Goal: Task Accomplishment & Management: Manage account settings

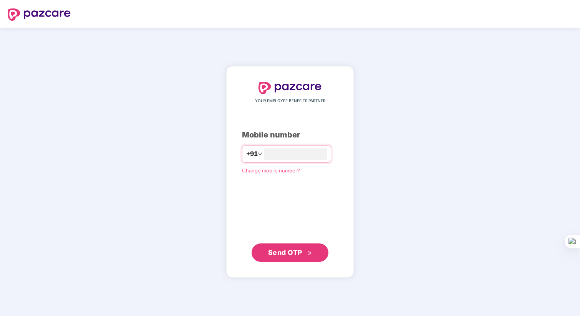
type input "**********"
click at [275, 246] on button "Send OTP" at bounding box center [290, 252] width 77 height 18
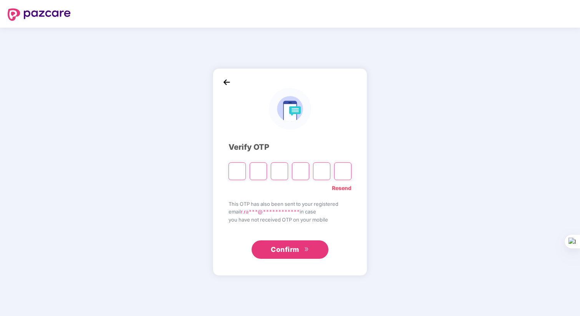
paste input "*"
type input "*"
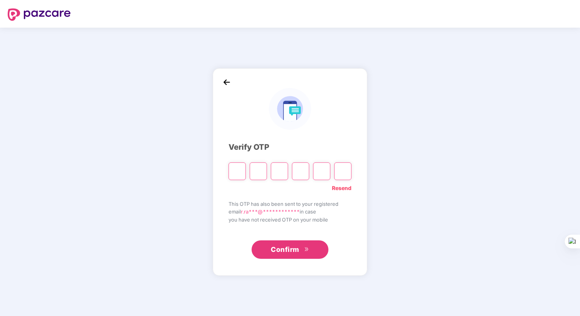
type input "*"
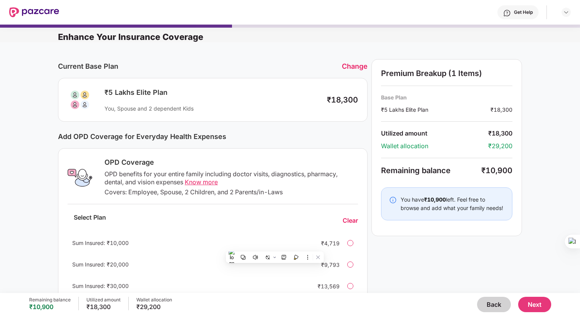
click at [353, 64] on div "Change" at bounding box center [355, 66] width 26 height 8
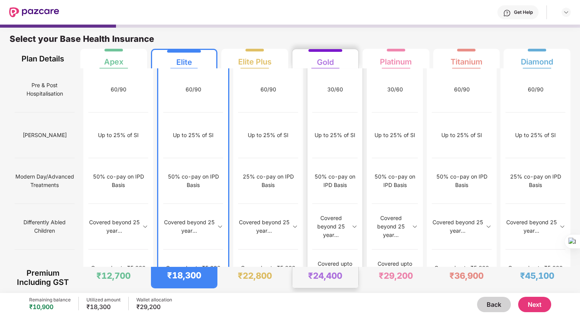
scroll to position [4, 0]
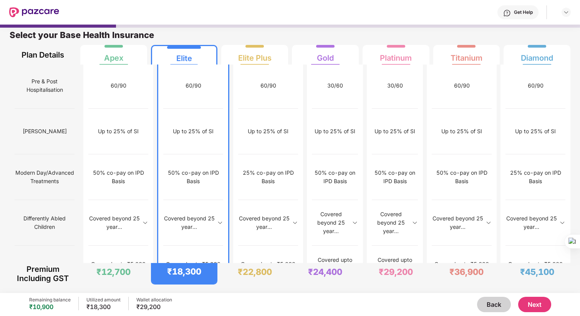
click at [538, 305] on button "Next" at bounding box center [534, 304] width 33 height 15
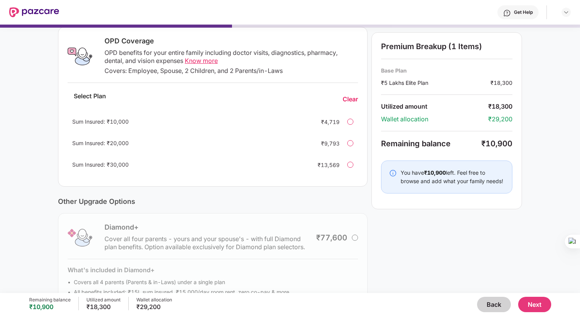
scroll to position [114, 0]
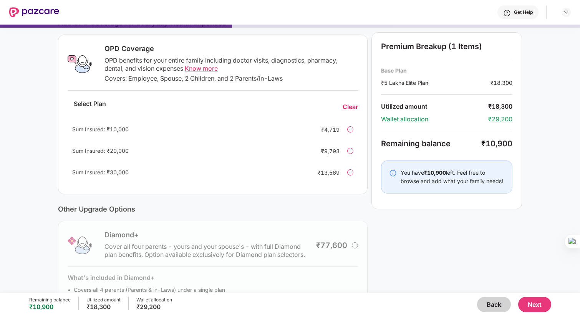
click at [350, 169] on div at bounding box center [350, 172] width 6 height 6
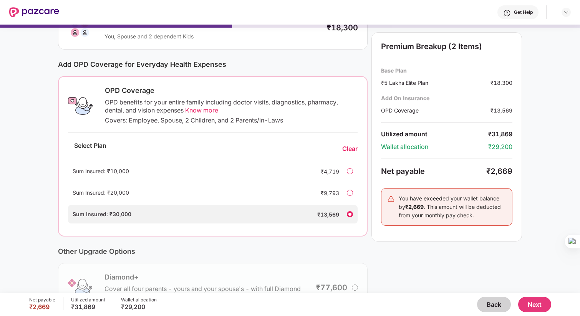
scroll to position [71, 0]
click at [541, 301] on button "Next" at bounding box center [534, 304] width 33 height 15
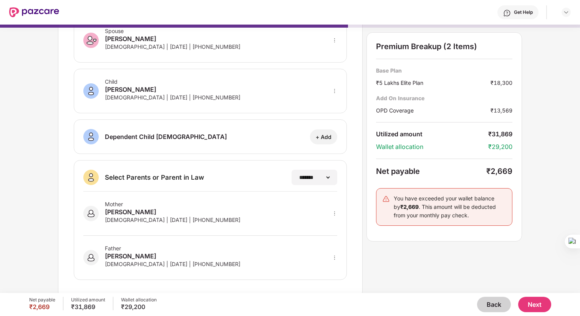
scroll to position [0, 0]
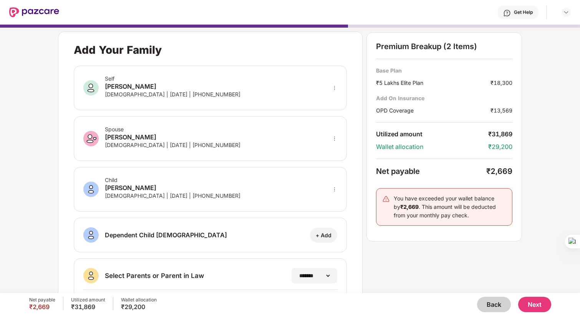
click at [490, 302] on button "Back" at bounding box center [494, 304] width 34 height 15
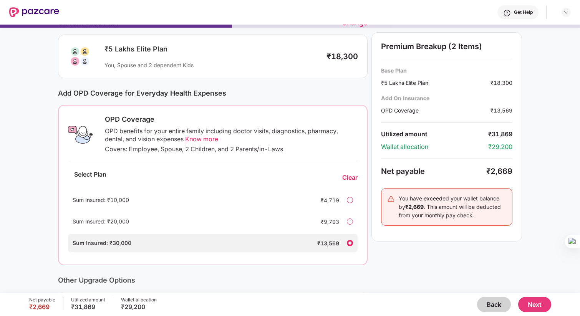
scroll to position [46, 0]
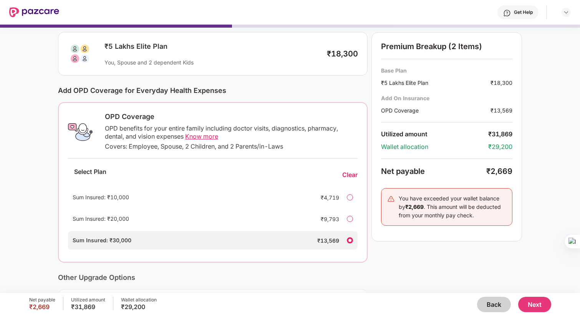
click at [203, 136] on span "Know more" at bounding box center [201, 136] width 33 height 8
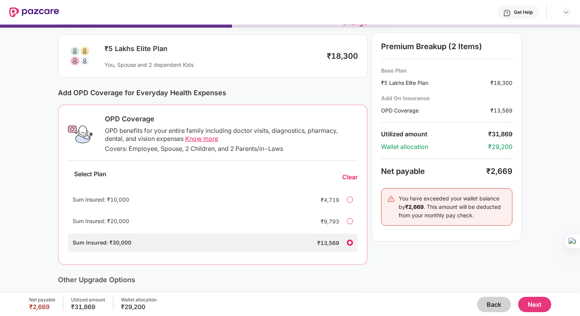
scroll to position [59, 0]
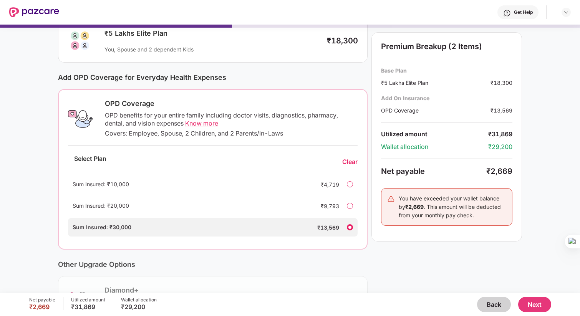
click at [349, 207] on div at bounding box center [350, 206] width 6 height 6
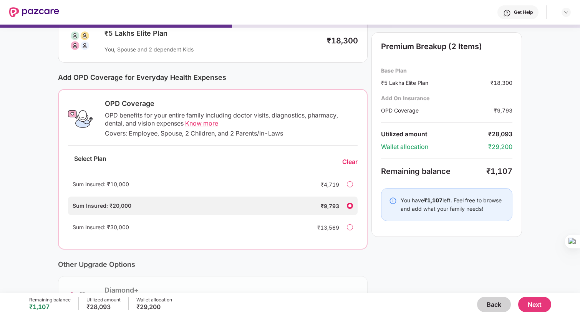
click at [397, 265] on div "Premium Breakup (2 Items) Base Plan ₹5 Lakhs Elite Plan ₹18,300 Add On Insuranc…" at bounding box center [446, 190] width 151 height 381
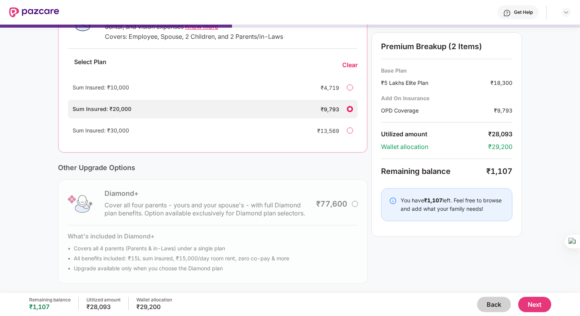
scroll to position [0, 0]
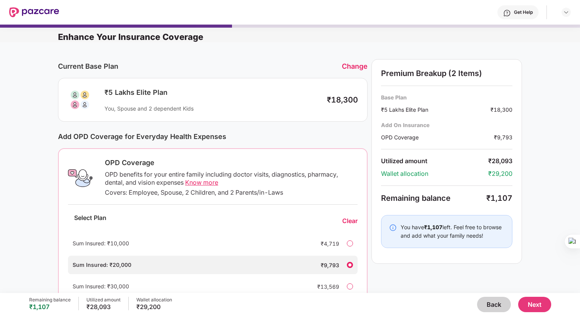
click at [534, 308] on button "Next" at bounding box center [534, 304] width 33 height 15
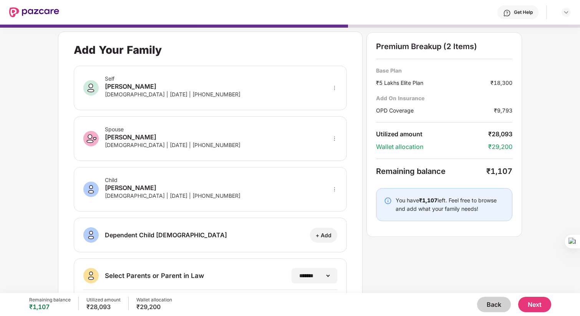
click at [333, 88] on icon "more" at bounding box center [334, 87] width 5 height 5
click at [371, 244] on div "**********" at bounding box center [290, 213] width 464 height 365
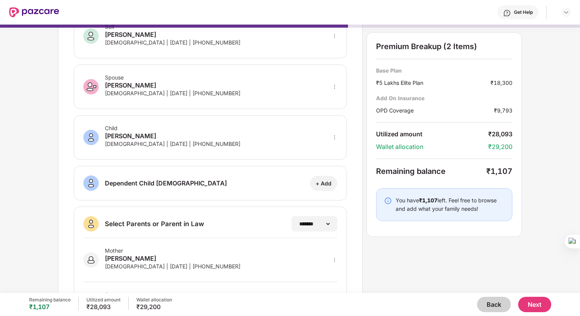
scroll to position [103, 0]
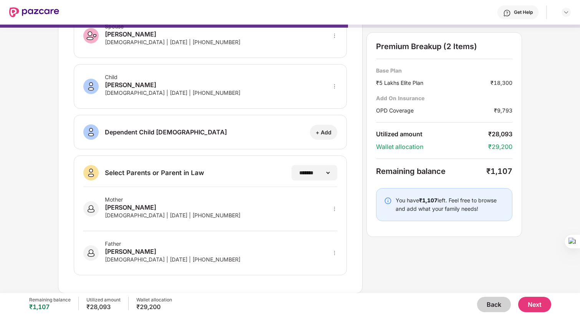
click at [532, 304] on button "Next" at bounding box center [534, 304] width 33 height 15
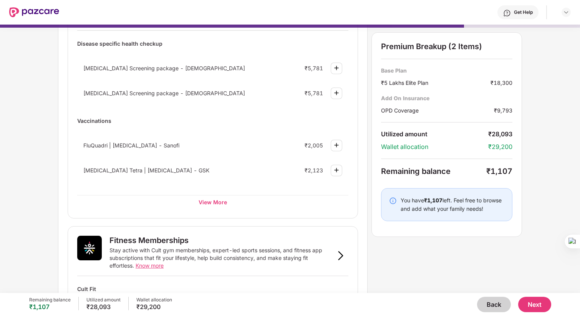
scroll to position [83, 0]
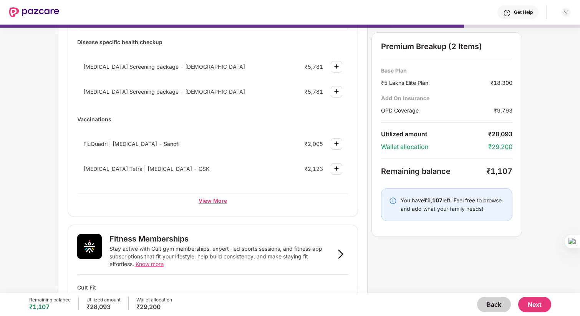
click at [206, 200] on div "View More" at bounding box center [212, 201] width 271 height 14
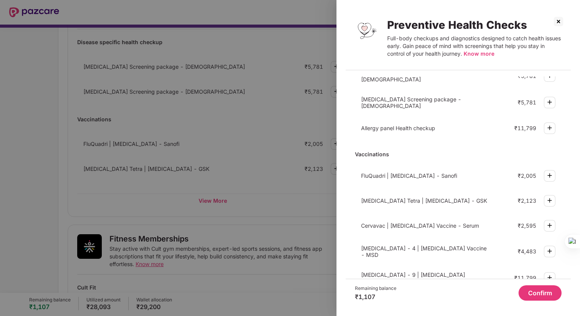
scroll to position [199, 0]
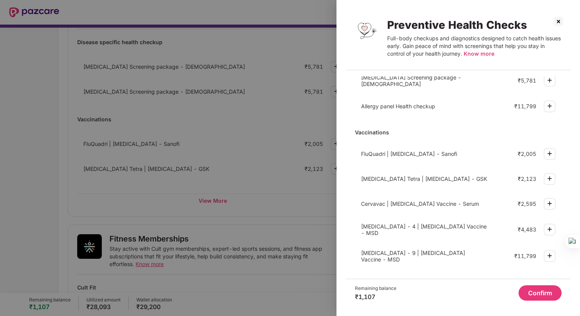
click at [560, 18] on img at bounding box center [558, 21] width 12 height 12
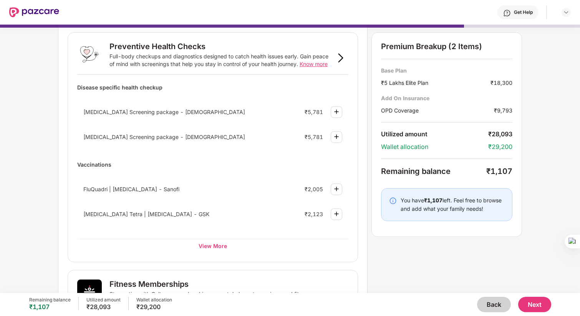
scroll to position [33, 0]
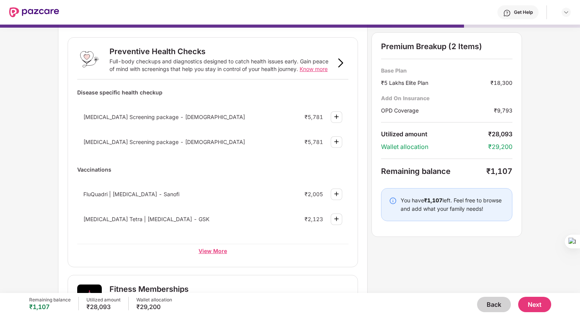
click at [218, 254] on div "View More" at bounding box center [212, 251] width 271 height 14
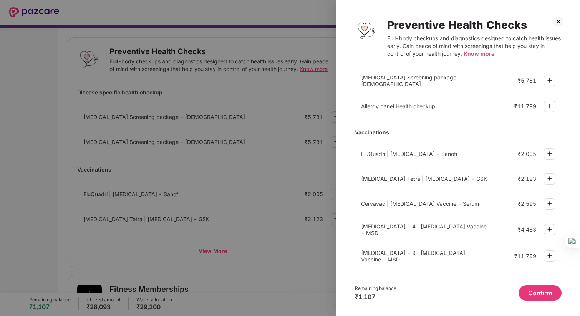
click at [557, 22] on img at bounding box center [558, 21] width 12 height 12
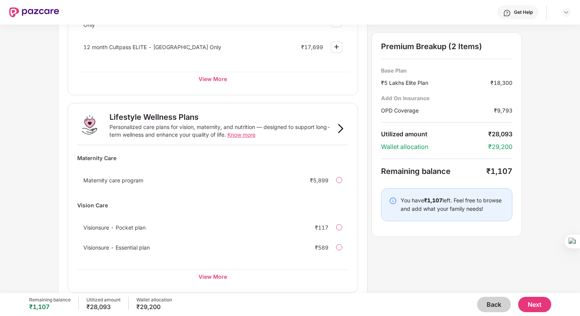
scroll to position [433, 0]
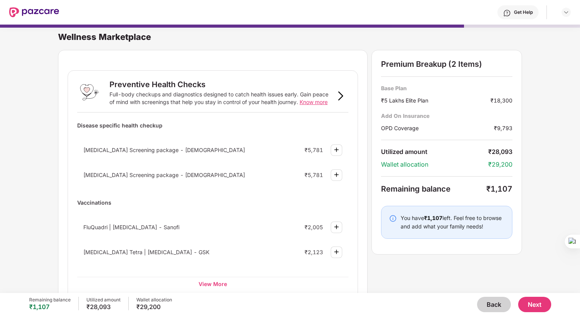
click at [485, 305] on button "Back" at bounding box center [494, 304] width 34 height 15
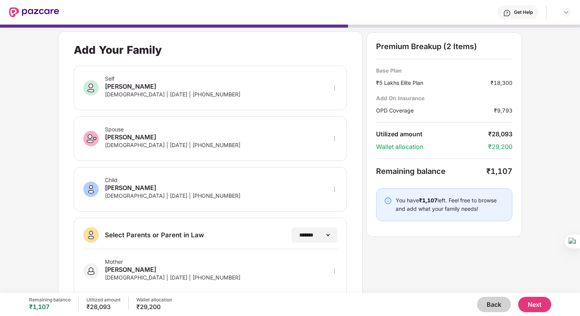
click at [491, 306] on button "Back" at bounding box center [494, 304] width 34 height 15
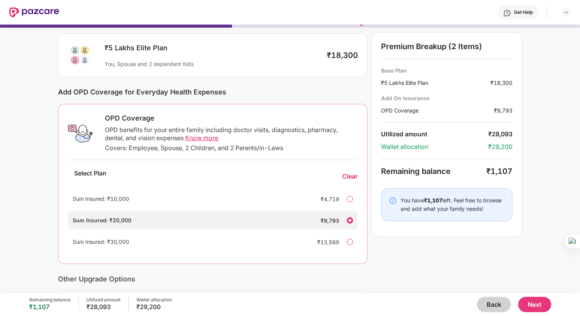
scroll to position [47, 0]
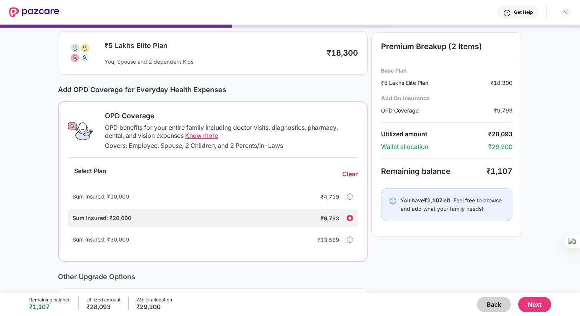
click at [352, 238] on div at bounding box center [350, 240] width 6 height 6
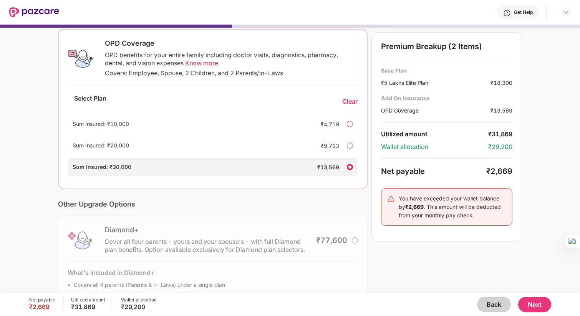
scroll to position [156, 0]
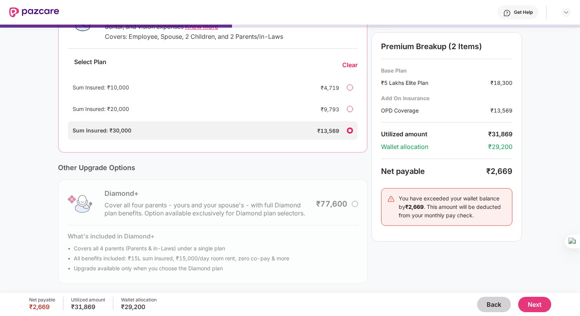
click at [538, 303] on button "Next" at bounding box center [534, 304] width 33 height 15
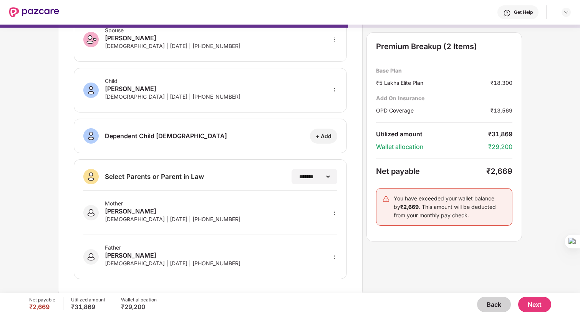
scroll to position [103, 0]
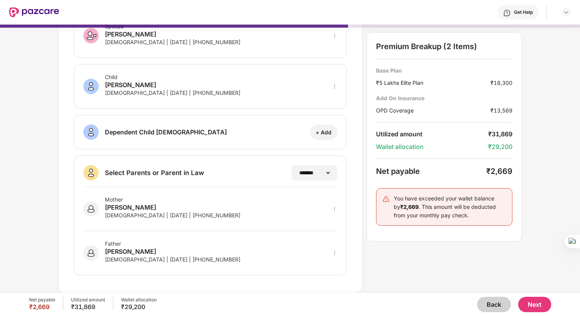
click at [537, 307] on button "Next" at bounding box center [534, 304] width 33 height 15
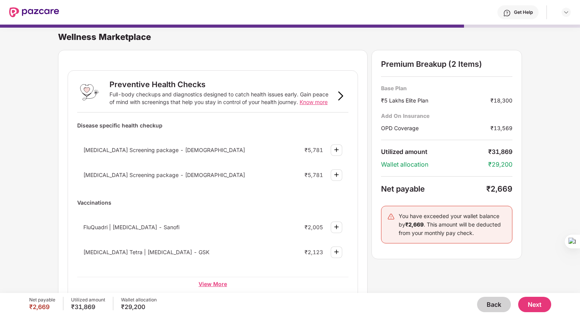
click at [219, 289] on div "View More" at bounding box center [212, 284] width 271 height 14
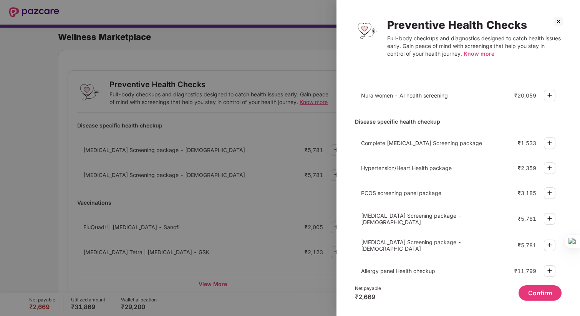
scroll to position [29, 0]
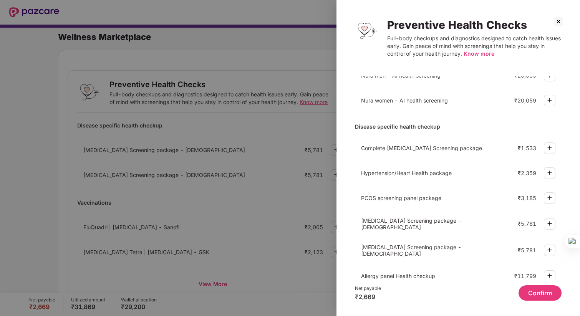
click at [556, 19] on img at bounding box center [558, 21] width 12 height 12
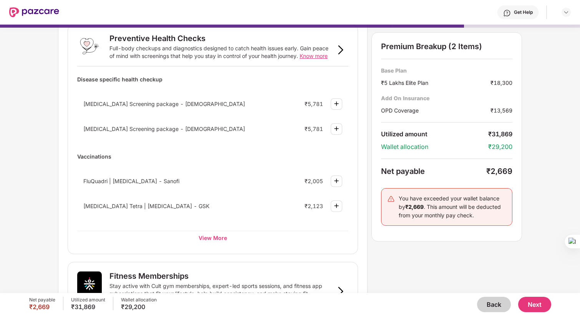
scroll to position [93, 0]
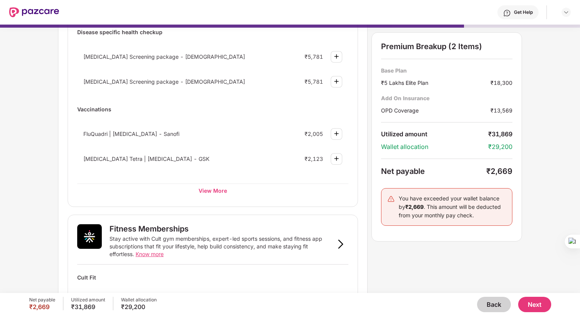
click at [490, 308] on button "Back" at bounding box center [494, 304] width 34 height 15
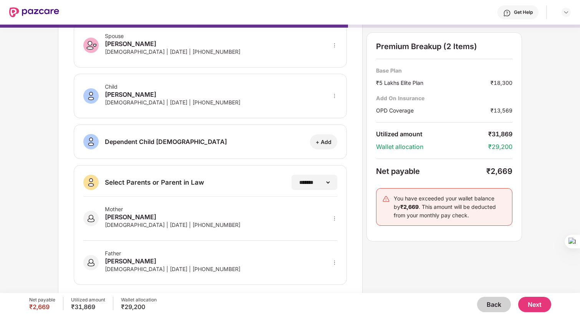
scroll to position [0, 0]
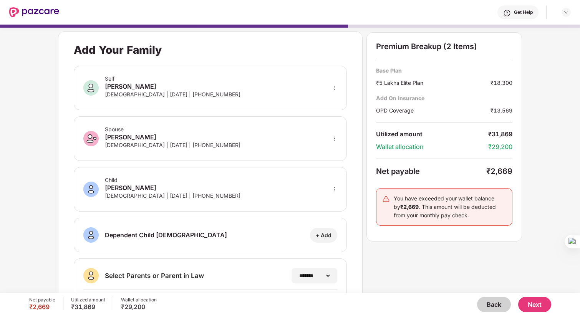
click at [496, 309] on button "Back" at bounding box center [494, 304] width 34 height 15
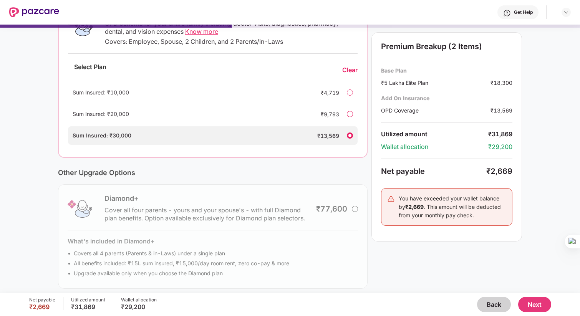
scroll to position [156, 0]
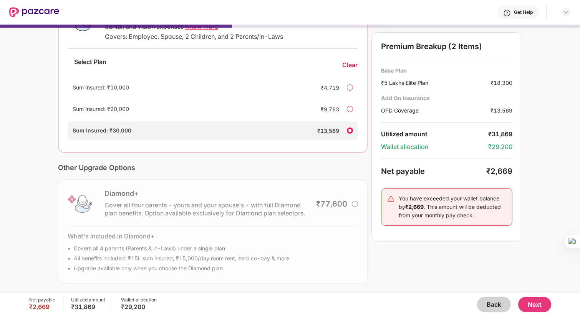
click at [532, 306] on button "Next" at bounding box center [534, 304] width 33 height 15
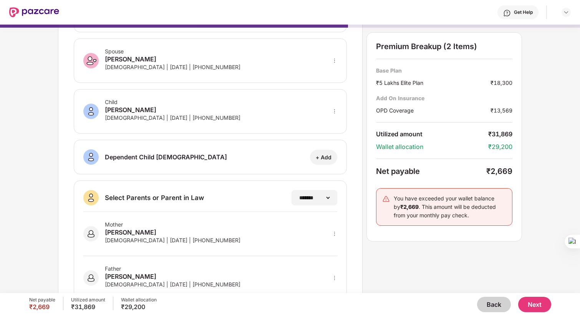
scroll to position [103, 0]
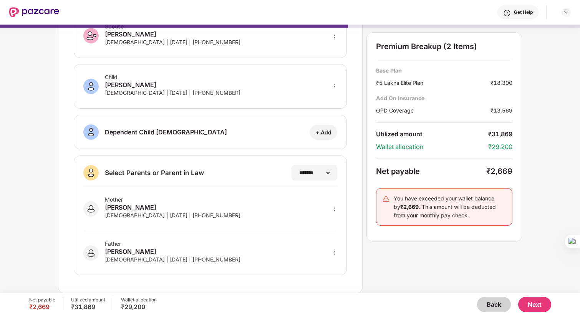
click at [536, 304] on button "Next" at bounding box center [534, 304] width 33 height 15
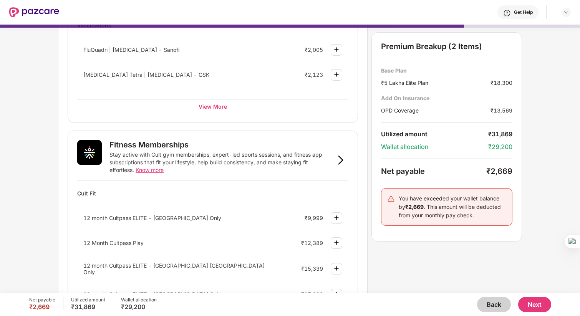
scroll to position [180, 0]
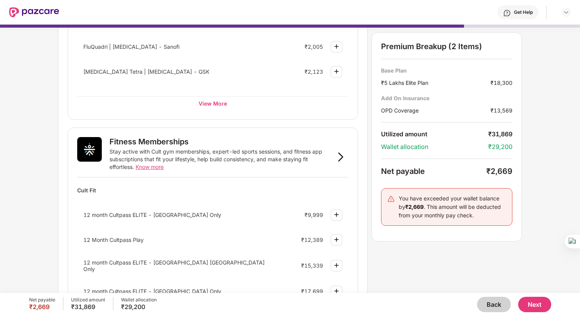
click at [538, 304] on button "Next" at bounding box center [534, 304] width 33 height 15
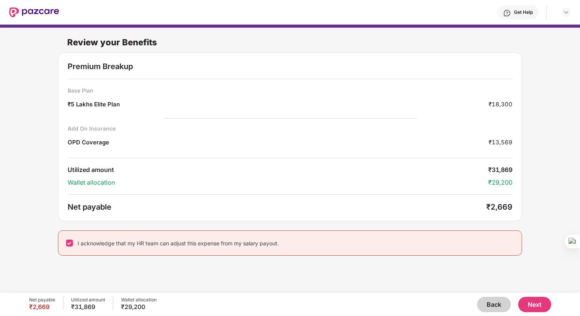
click at [536, 311] on button "Next" at bounding box center [534, 304] width 33 height 15
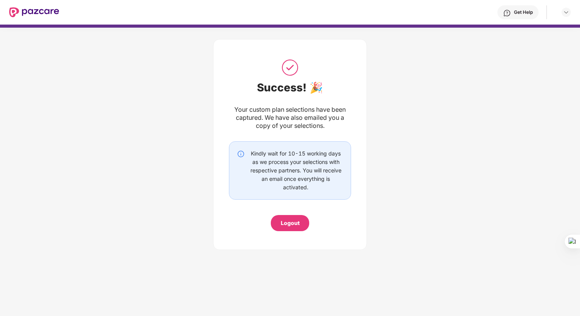
click at [291, 227] on div "Logout" at bounding box center [290, 223] width 19 height 8
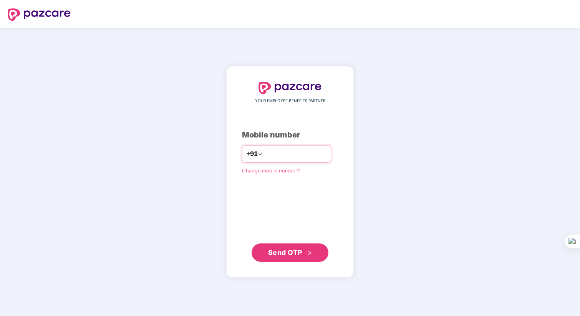
click at [274, 154] on input "number" at bounding box center [295, 154] width 63 height 12
type input "**********"
click at [299, 255] on span "Send OTP" at bounding box center [285, 252] width 34 height 8
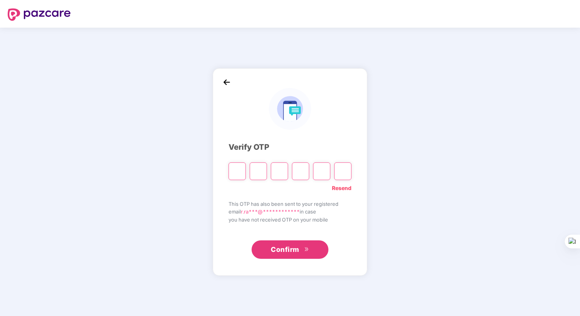
click at [234, 175] on input "Please enter verification code. Digit 1" at bounding box center [236, 171] width 17 height 18
paste input "*"
type input "*"
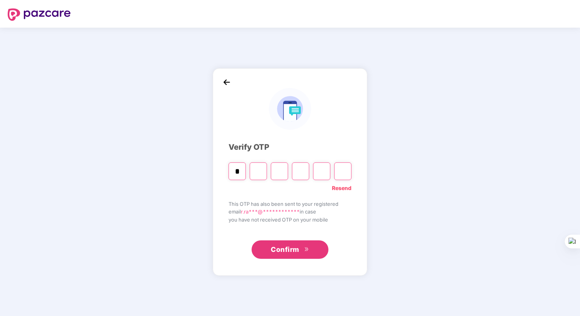
type input "*"
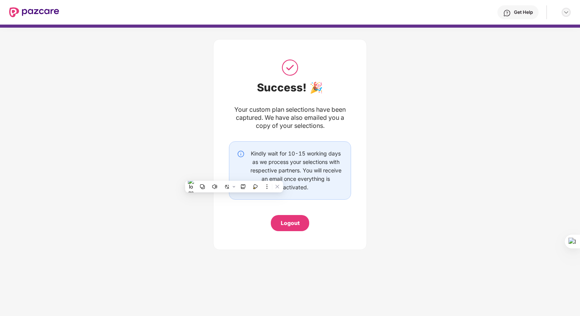
click at [570, 12] on div at bounding box center [565, 12] width 9 height 9
click at [40, 10] on img at bounding box center [34, 12] width 50 height 10
click at [40, 14] on img at bounding box center [34, 12] width 50 height 10
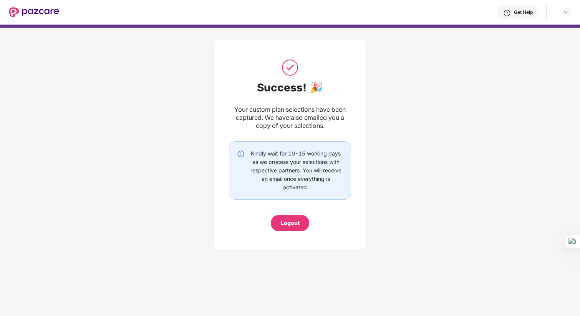
click at [40, 14] on img at bounding box center [34, 12] width 50 height 10
click at [441, 63] on div "Success! 🎉 Your custom plan selections have been captured. We have also emailed…" at bounding box center [290, 143] width 580 height 230
